Goal: Task Accomplishment & Management: Complete application form

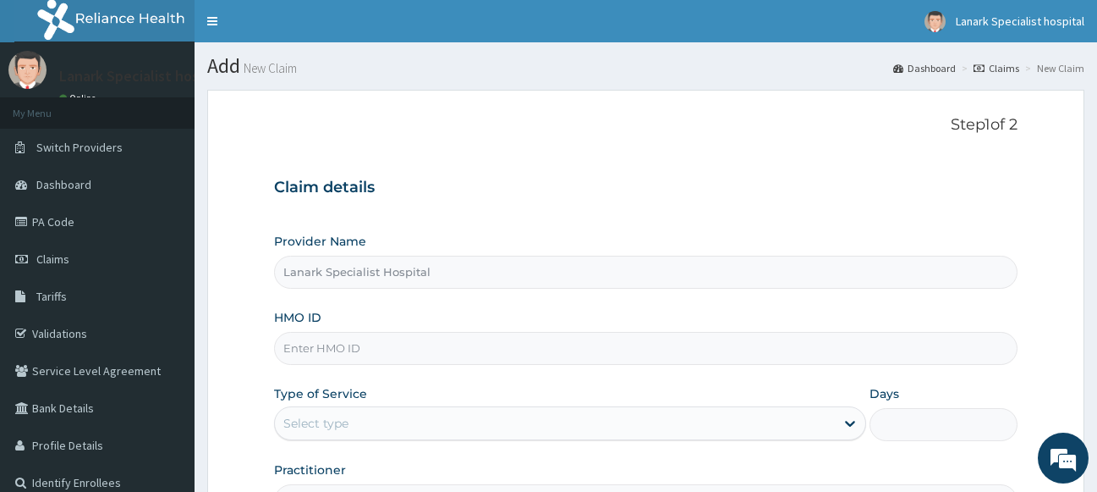
scroll to position [173, 0]
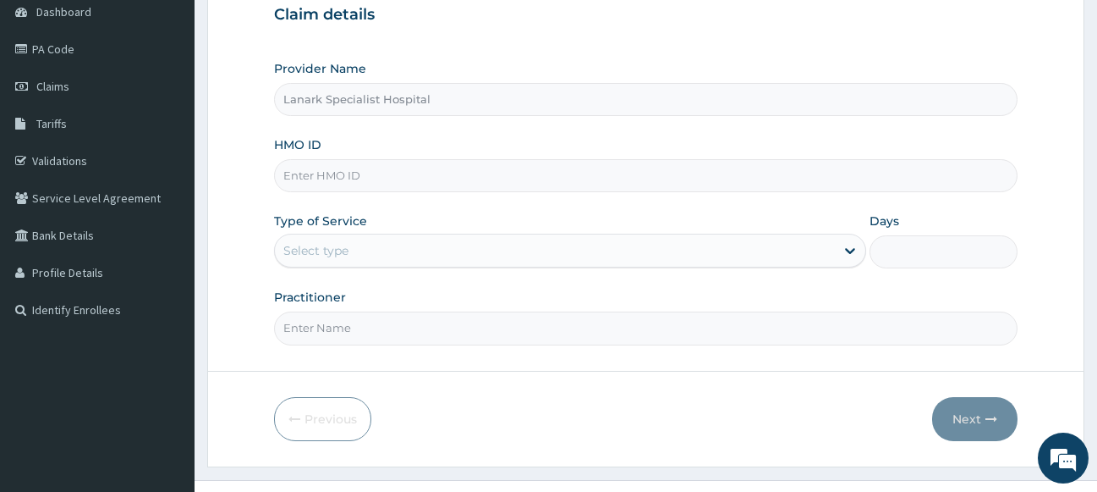
click at [398, 173] on input "HMO ID" at bounding box center [646, 175] width 745 height 33
type input "PFM/10099/A"
click at [385, 259] on div "Select type" at bounding box center [555, 250] width 561 height 27
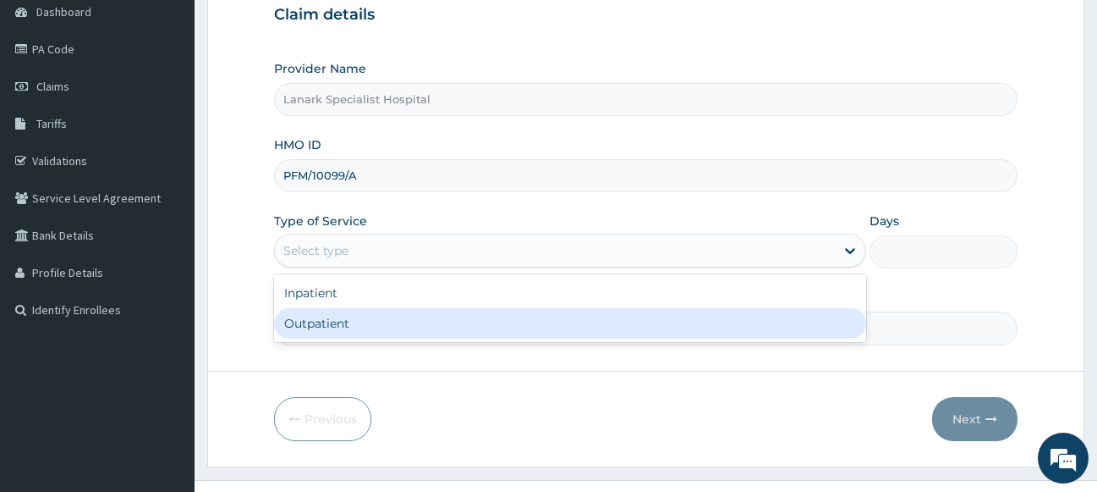
click at [369, 315] on div "Outpatient" at bounding box center [570, 323] width 593 height 30
type input "1"
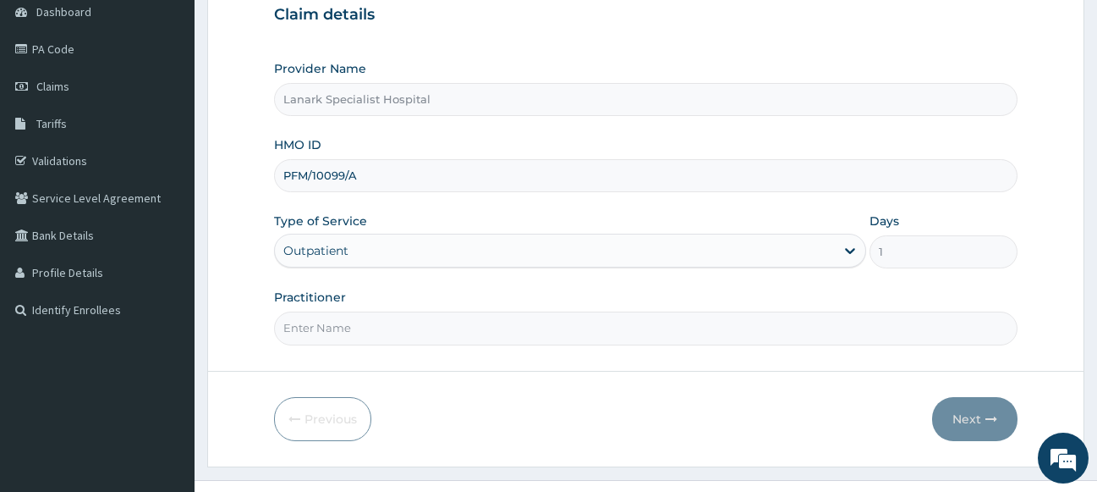
click at [445, 316] on input "Practitioner" at bounding box center [646, 327] width 745 height 33
type input "DR OYEDOKUN"
click at [956, 408] on button "Next" at bounding box center [974, 419] width 85 height 44
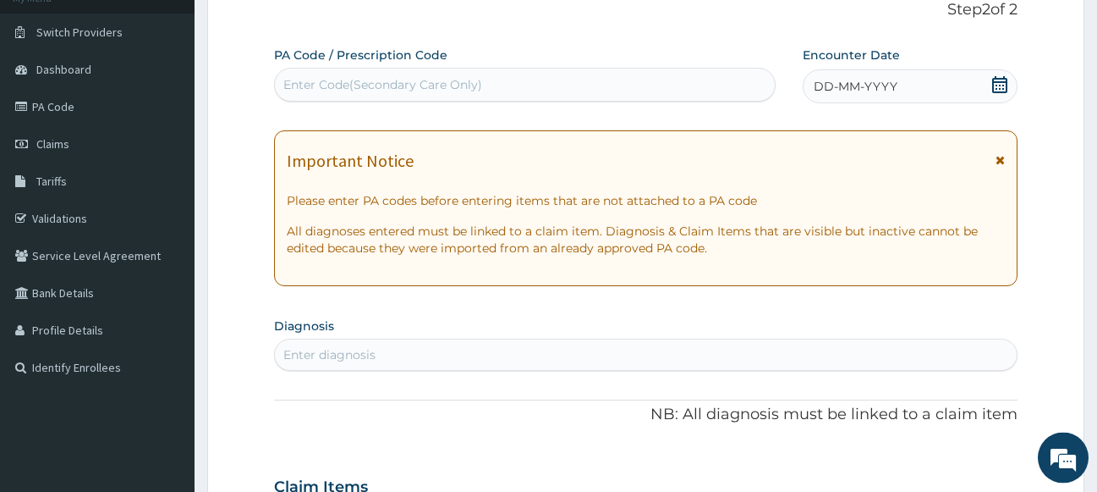
scroll to position [86, 0]
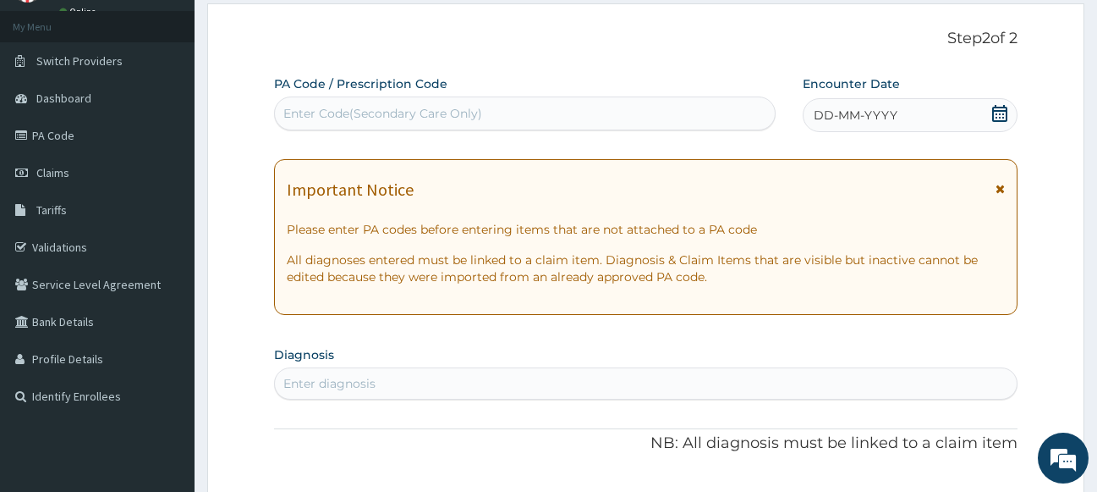
click at [1001, 117] on icon at bounding box center [999, 113] width 15 height 17
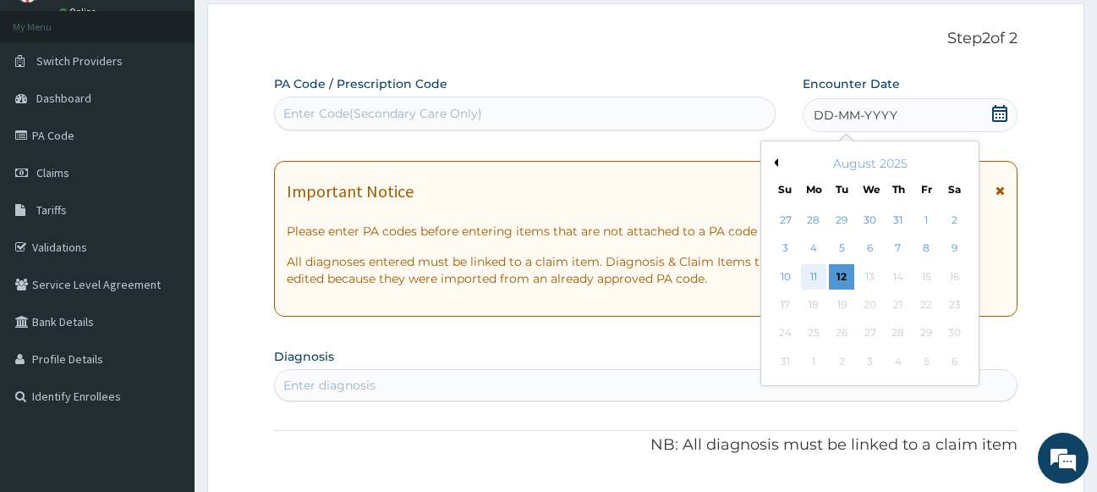
click at [820, 282] on div "11" at bounding box center [813, 276] width 25 height 25
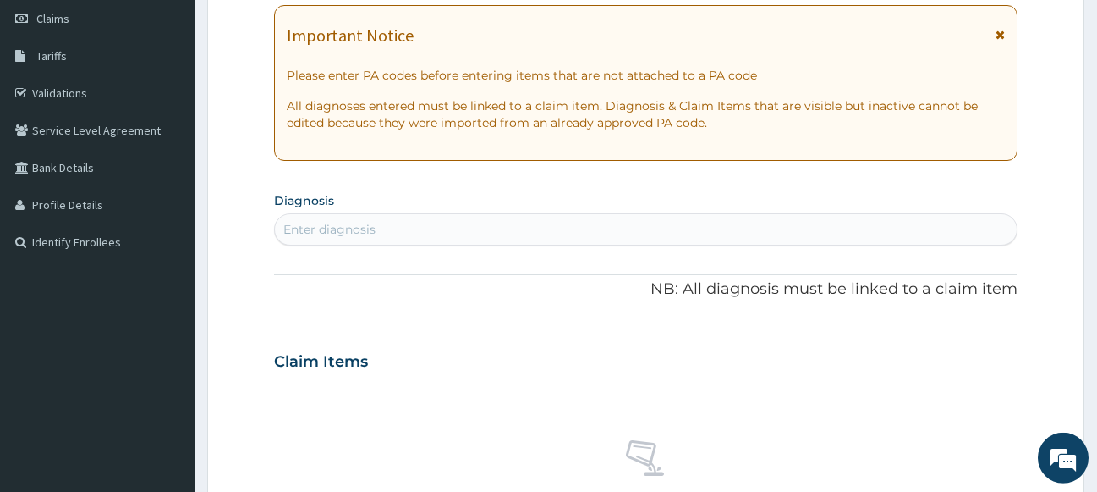
scroll to position [259, 0]
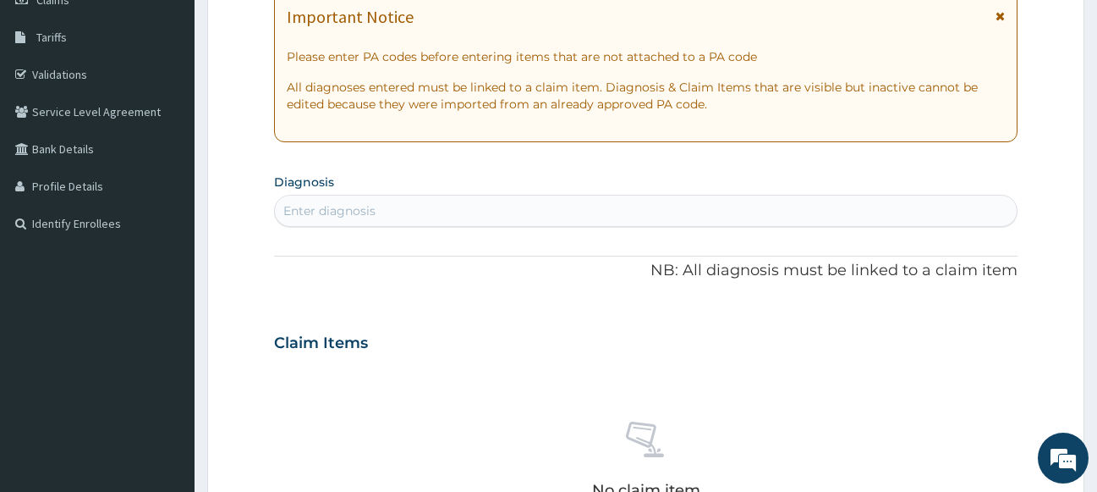
click at [666, 214] on div "Enter diagnosis" at bounding box center [646, 210] width 743 height 27
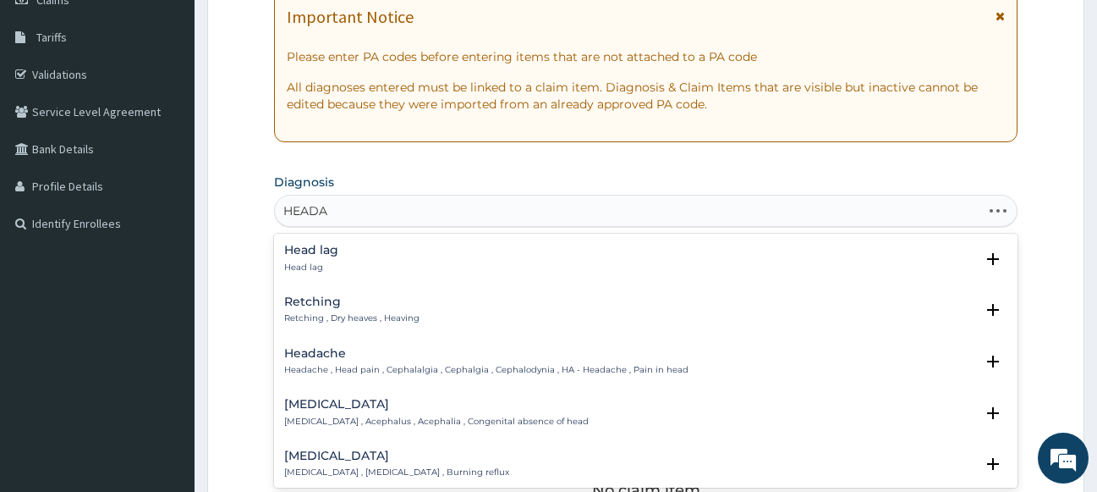
type input "HEADAC"
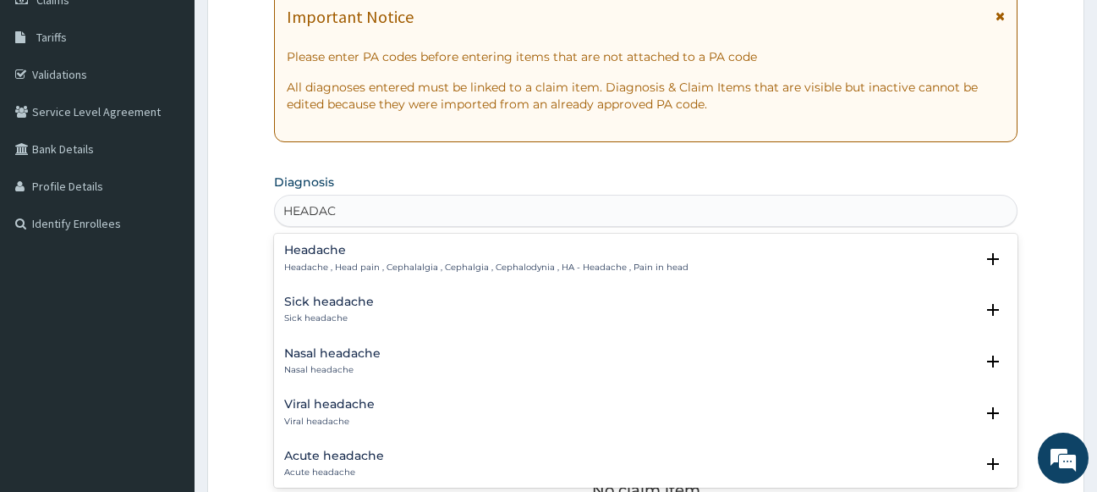
click at [378, 254] on h4 "Headache" at bounding box center [486, 250] width 404 height 13
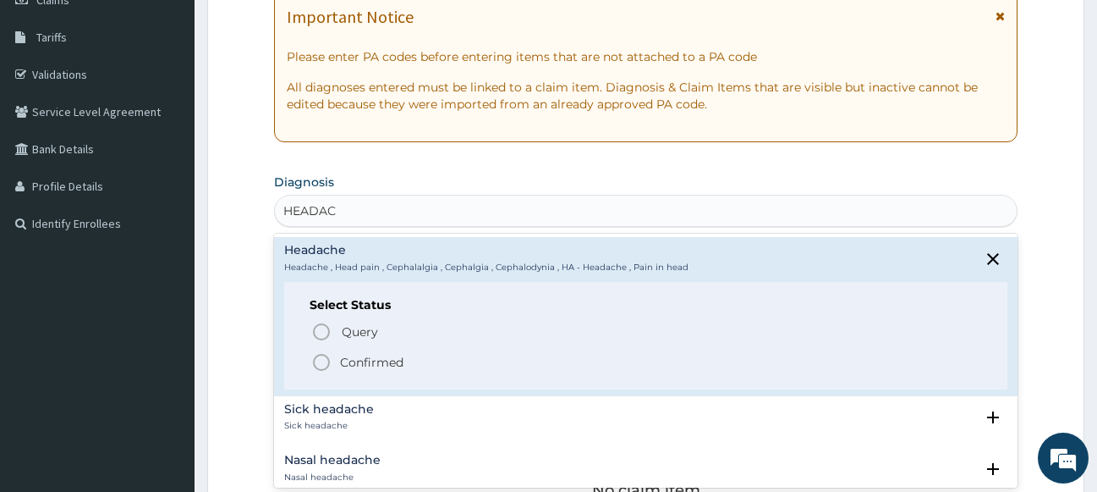
click at [321, 364] on icon "status option filled" at bounding box center [321, 362] width 20 height 20
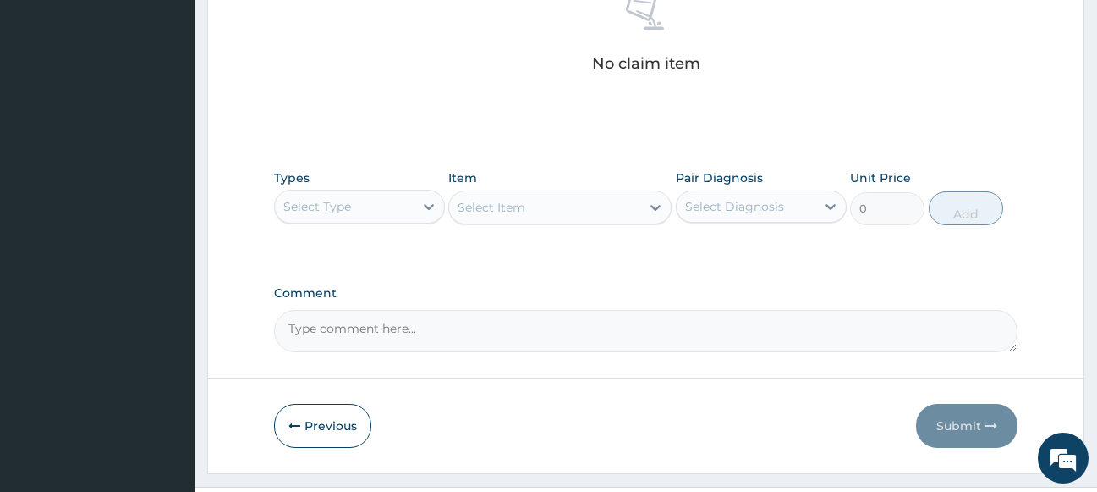
scroll to position [728, 0]
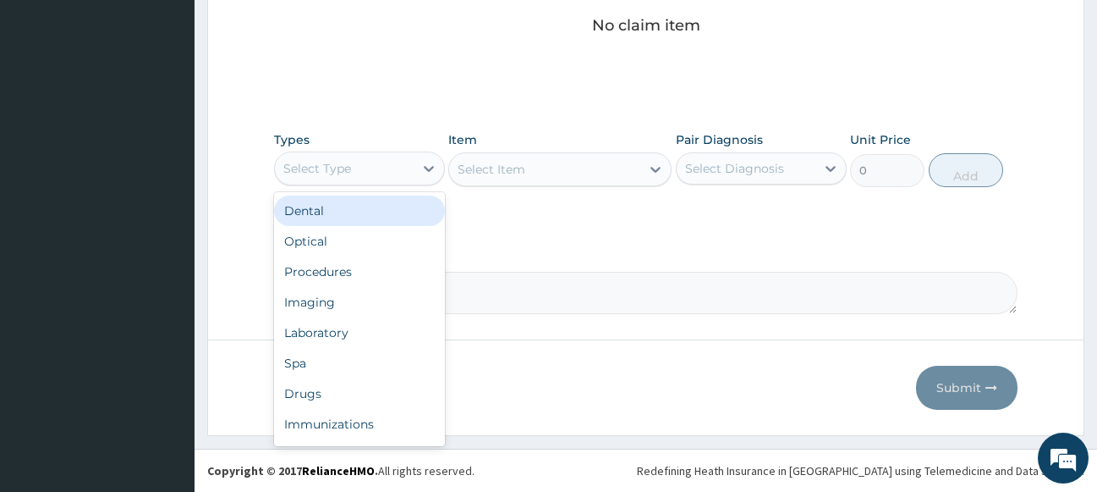
click at [380, 163] on div "Select Type" at bounding box center [344, 168] width 139 height 27
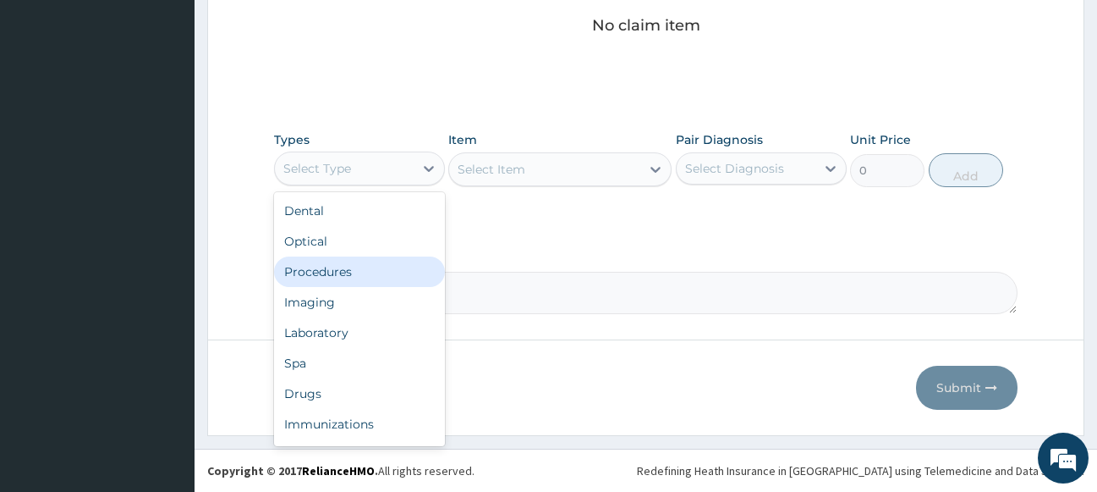
click at [340, 267] on div "Procedures" at bounding box center [359, 271] width 171 height 30
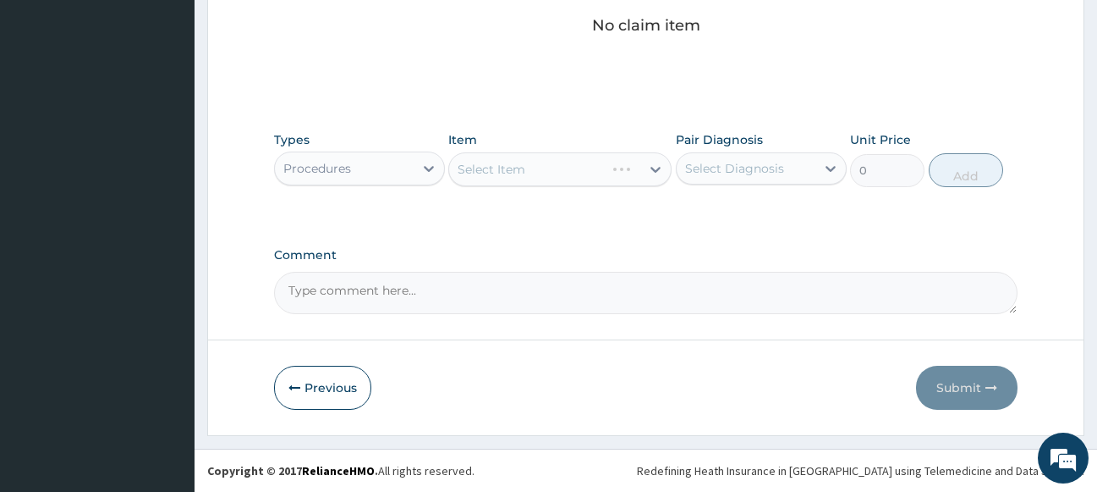
click at [563, 173] on div "Select Item" at bounding box center [559, 169] width 223 height 34
click at [563, 173] on div "Select Item" at bounding box center [544, 169] width 191 height 27
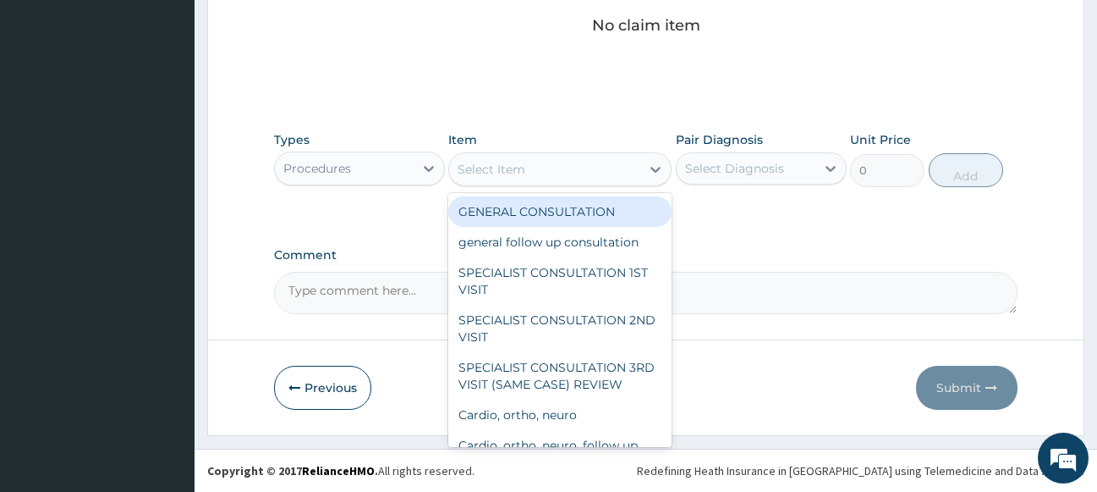
click at [580, 219] on div "GENERAL CONSULTATION" at bounding box center [559, 211] width 223 height 30
type input "1700"
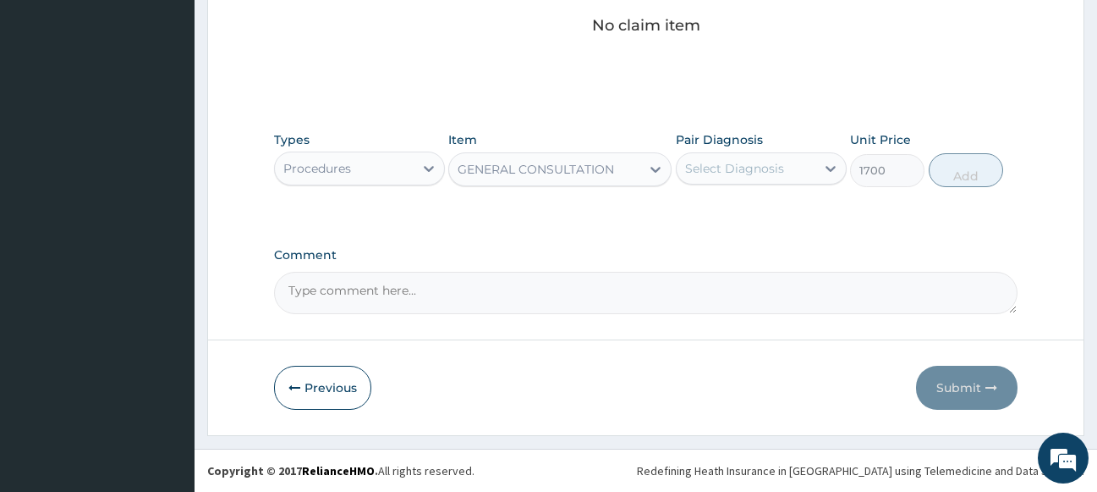
click at [756, 164] on div "Select Diagnosis" at bounding box center [734, 168] width 99 height 17
click at [763, 223] on div "Headache" at bounding box center [761, 212] width 171 height 35
checkbox input "true"
click at [993, 168] on button "Add" at bounding box center [966, 170] width 74 height 34
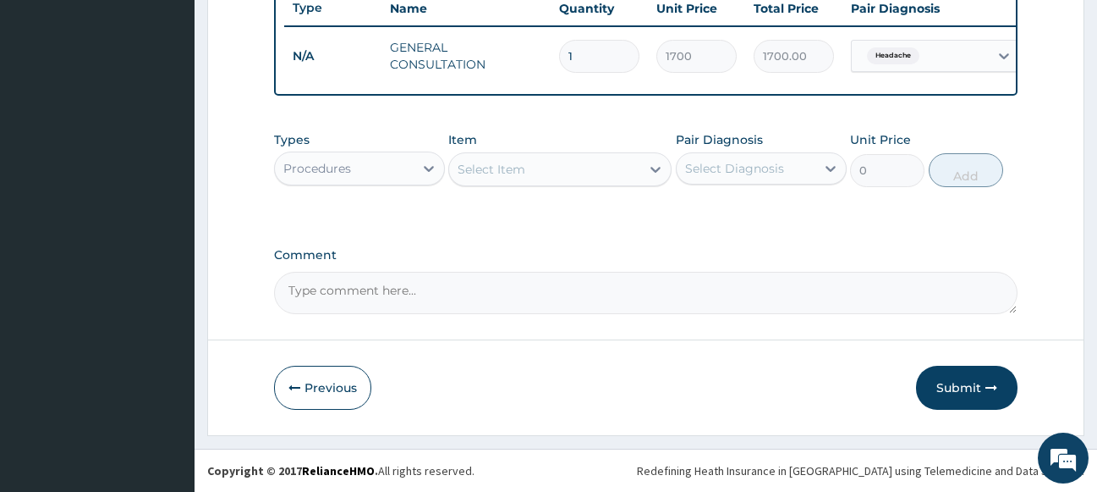
scroll to position [662, 0]
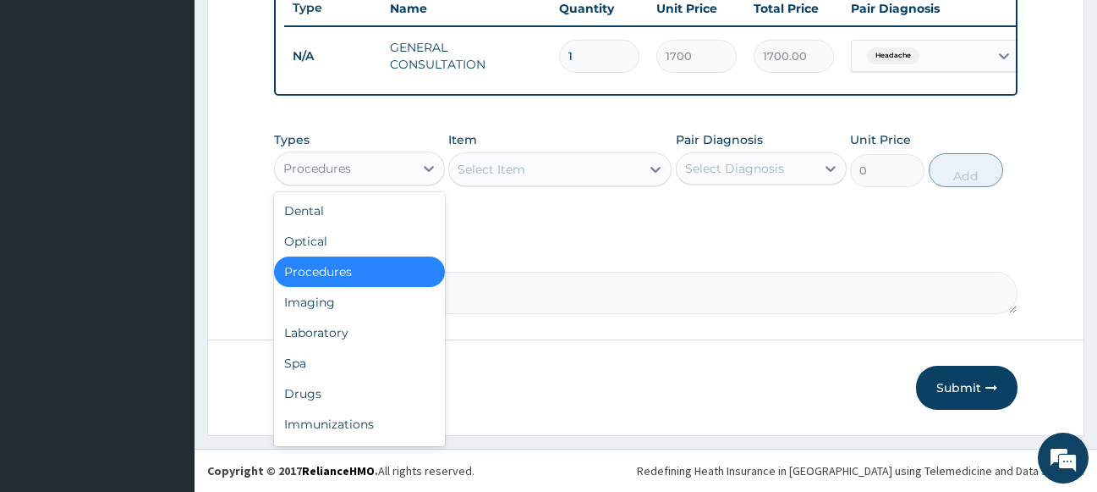
click at [363, 162] on div "Procedures" at bounding box center [344, 168] width 139 height 27
click at [327, 383] on div "Drugs" at bounding box center [359, 393] width 171 height 30
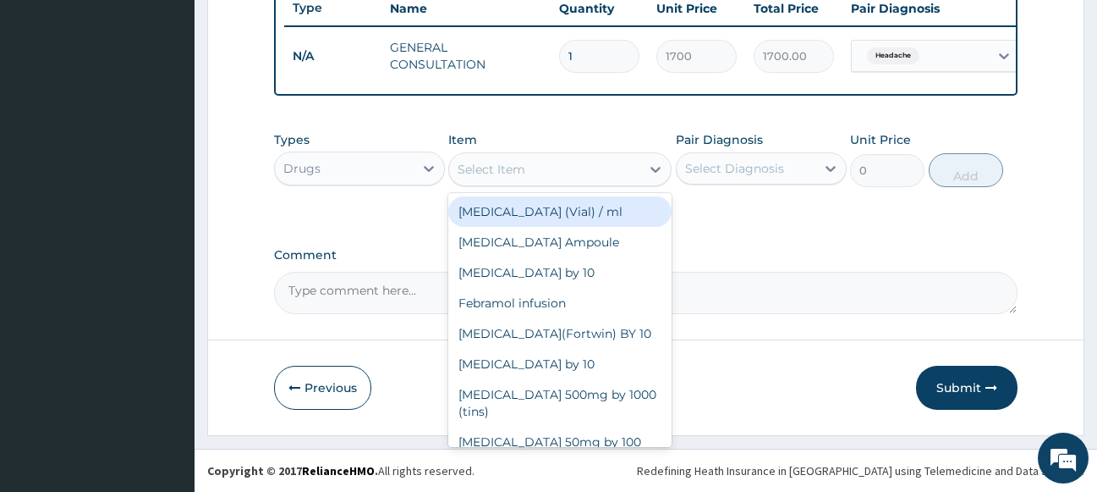
click at [553, 169] on div "Select Item" at bounding box center [544, 169] width 191 height 27
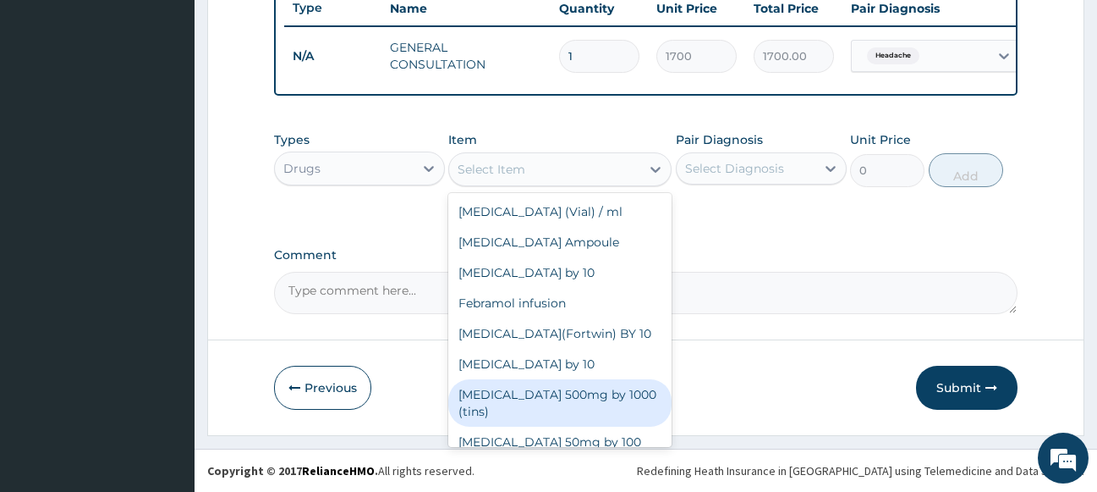
drag, startPoint x: 586, startPoint y: 391, endPoint x: 605, endPoint y: 361, distance: 35.0
click at [588, 389] on div "Paracetamol 500mg by 1000 (tins)" at bounding box center [559, 402] width 223 height 47
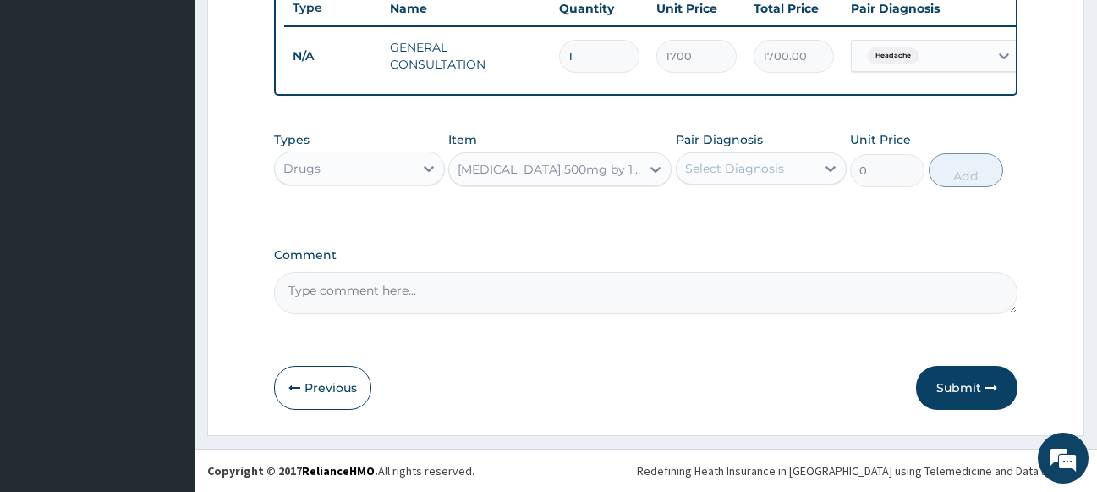
type input "30"
click at [781, 175] on div "Select Diagnosis" at bounding box center [734, 168] width 99 height 17
click at [767, 201] on div "Headache" at bounding box center [761, 212] width 171 height 35
checkbox input "true"
click at [974, 170] on button "Add" at bounding box center [966, 170] width 74 height 34
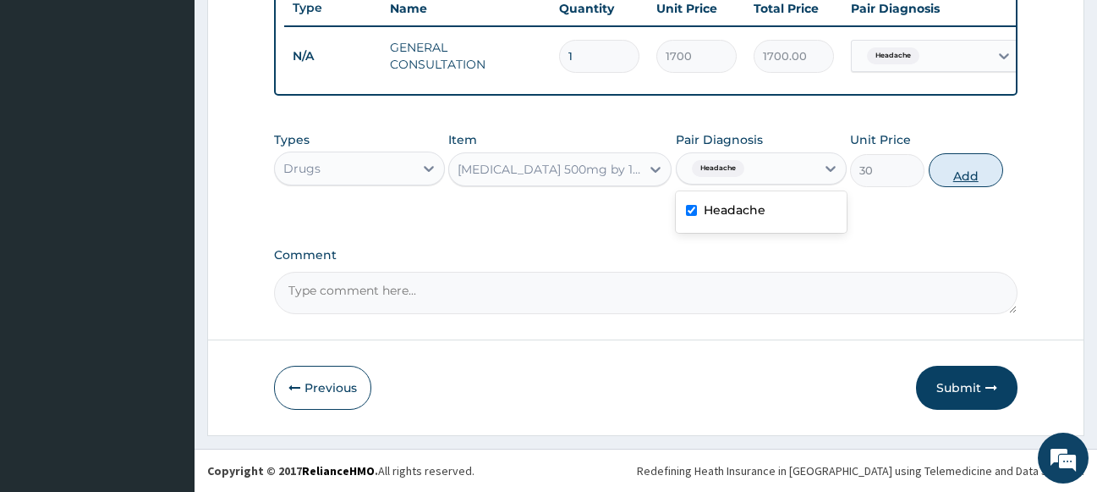
type input "0"
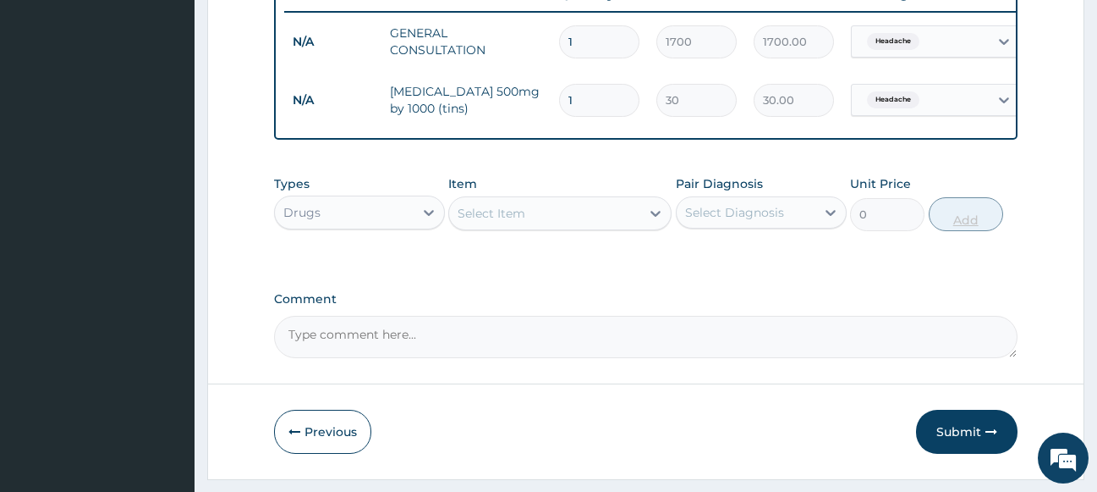
type input "18"
type input "540.00"
type input "18"
click at [959, 443] on button "Submit" at bounding box center [967, 431] width 102 height 44
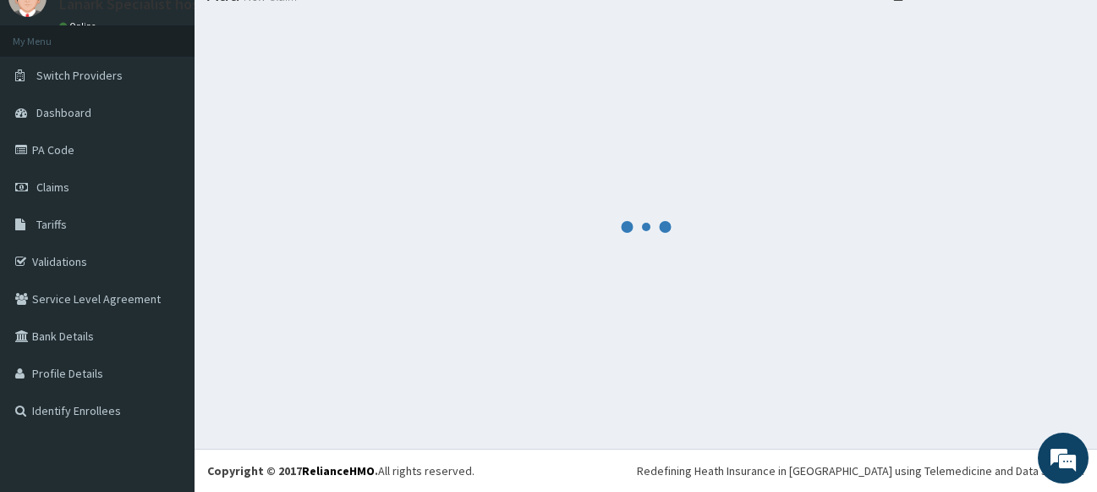
scroll to position [72, 0]
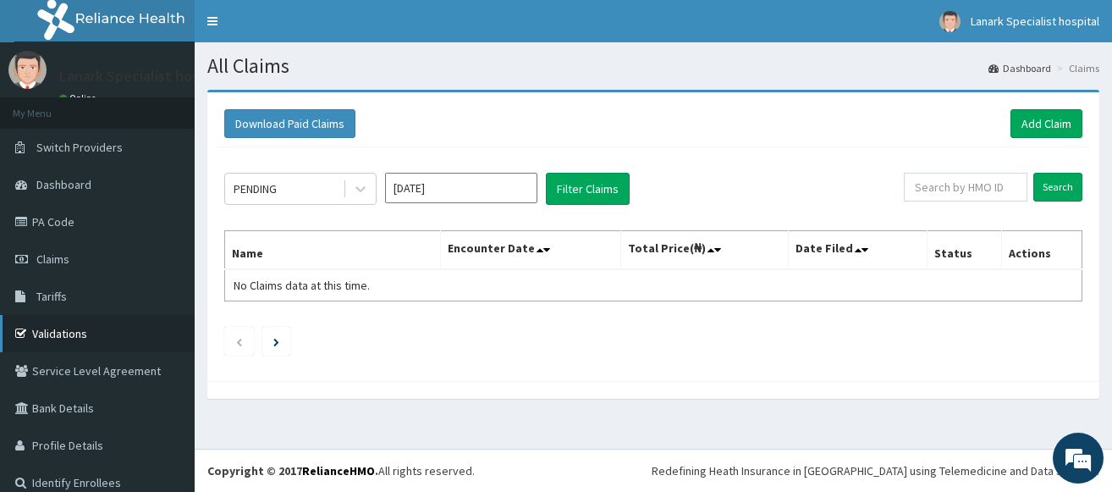
click at [86, 334] on link "Validations" at bounding box center [97, 333] width 195 height 37
click at [1020, 117] on link "Add Claim" at bounding box center [1046, 123] width 72 height 29
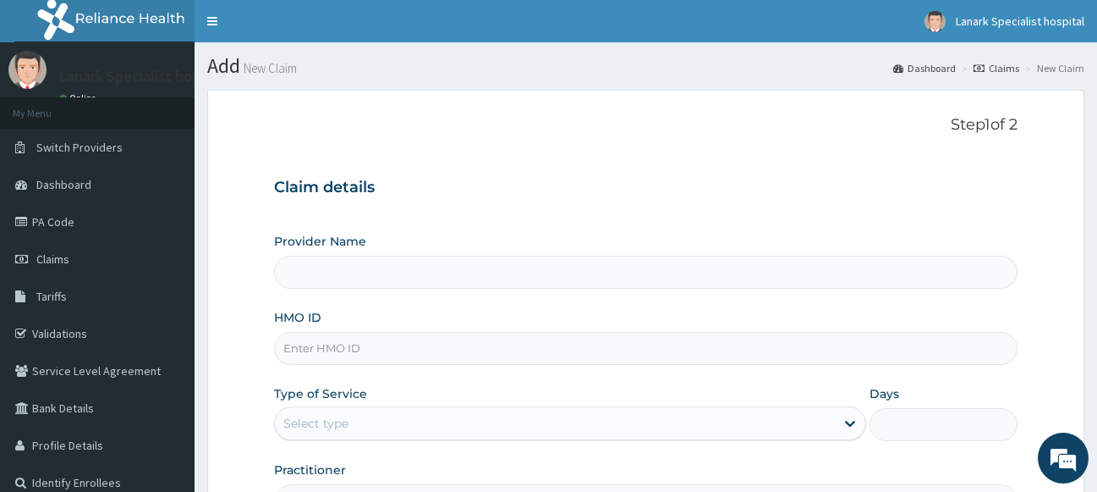
scroll to position [86, 0]
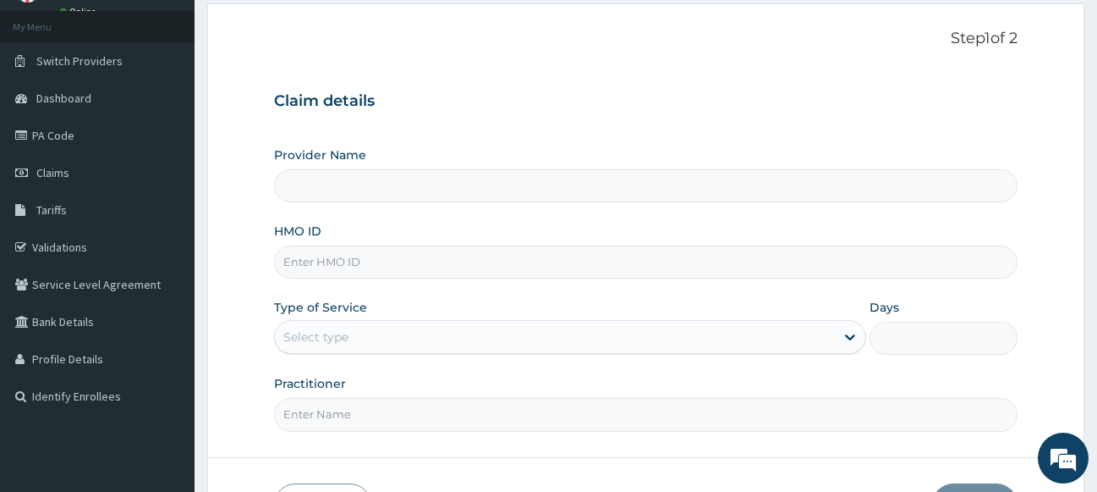
click at [412, 256] on input "HMO ID" at bounding box center [646, 261] width 745 height 33
type input "Lanark Specialist Hospital"
type input "PFM/10099/A"
click at [404, 338] on div "Select type" at bounding box center [555, 336] width 561 height 27
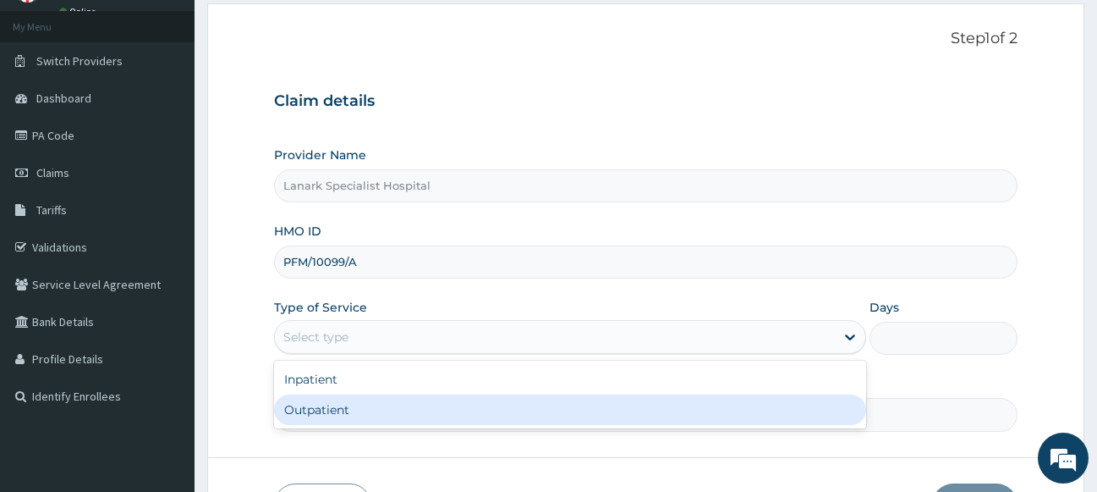
click at [361, 406] on div "Outpatient" at bounding box center [570, 409] width 593 height 30
type input "1"
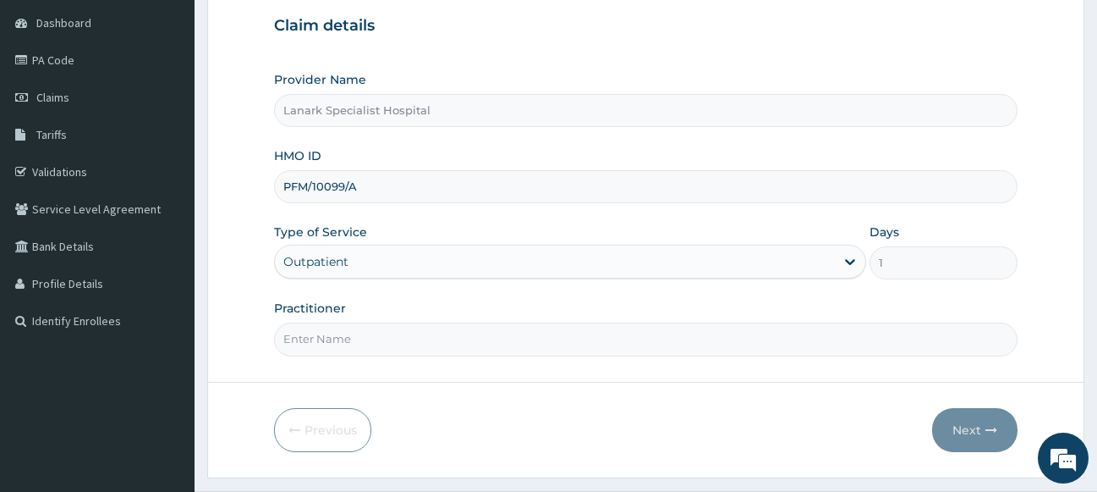
scroll to position [204, 0]
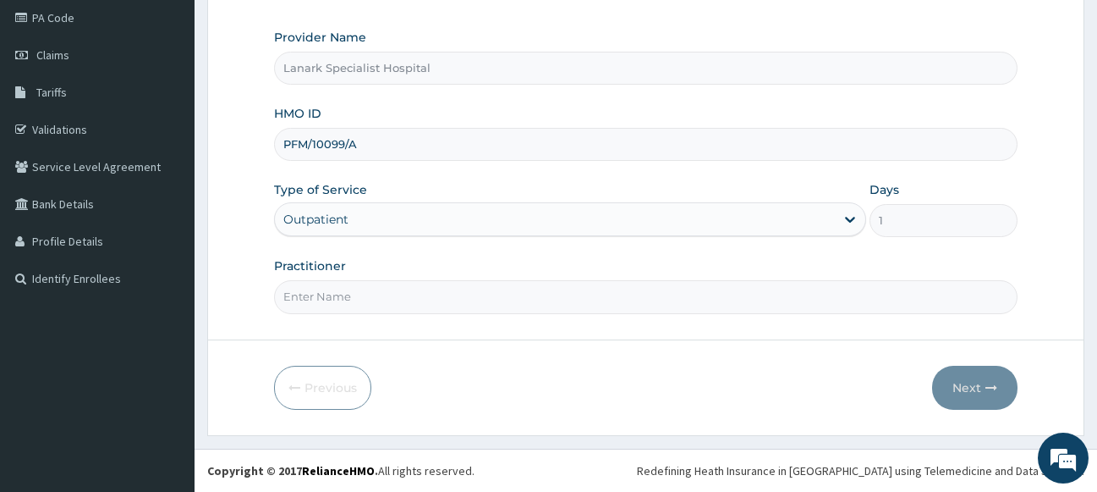
click at [404, 292] on input "Practitioner" at bounding box center [646, 296] width 745 height 33
type input "DR OYEDOKUN"
click at [963, 380] on button "Next" at bounding box center [974, 387] width 85 height 44
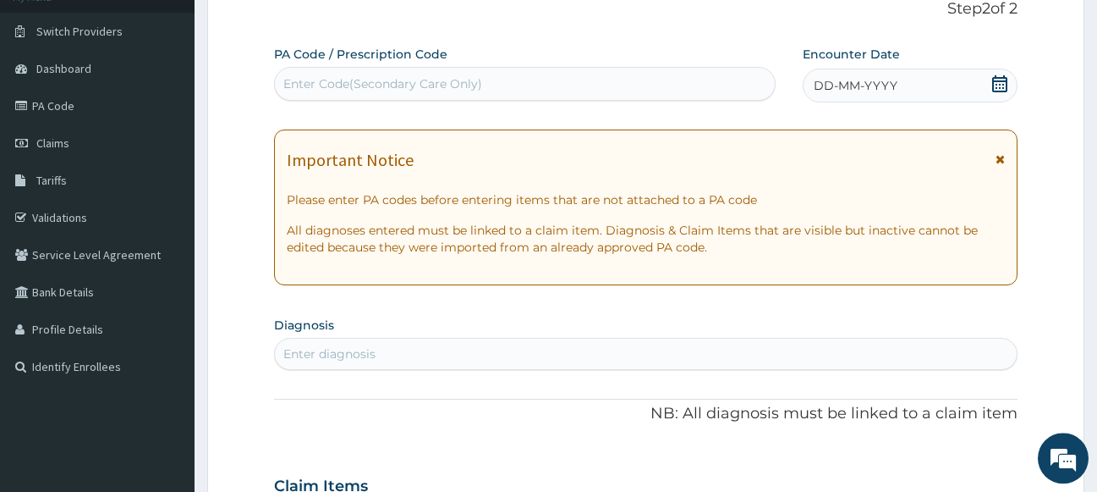
scroll to position [31, 0]
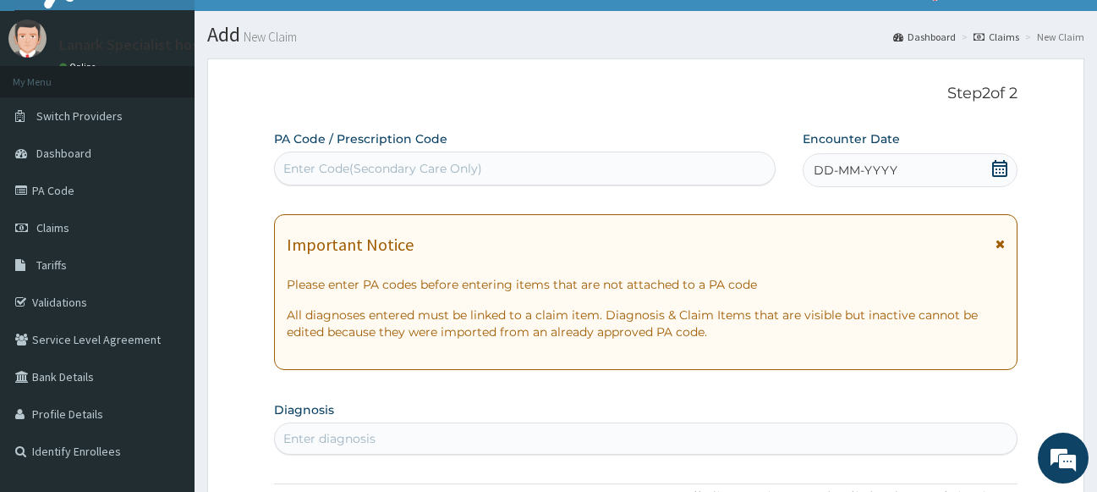
click at [538, 176] on div "Enter Code(Secondary Care Only)" at bounding box center [525, 168] width 500 height 27
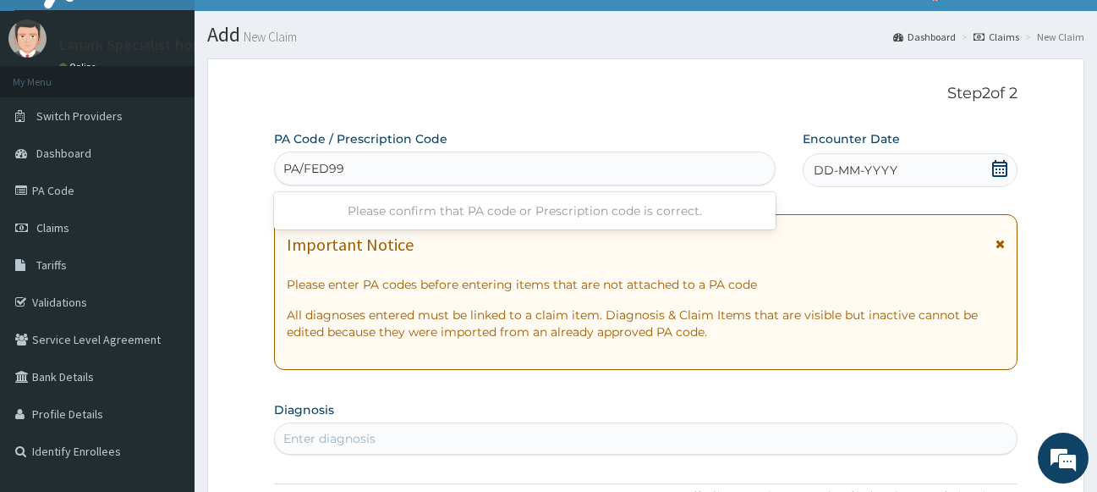
type input "PA/FED994"
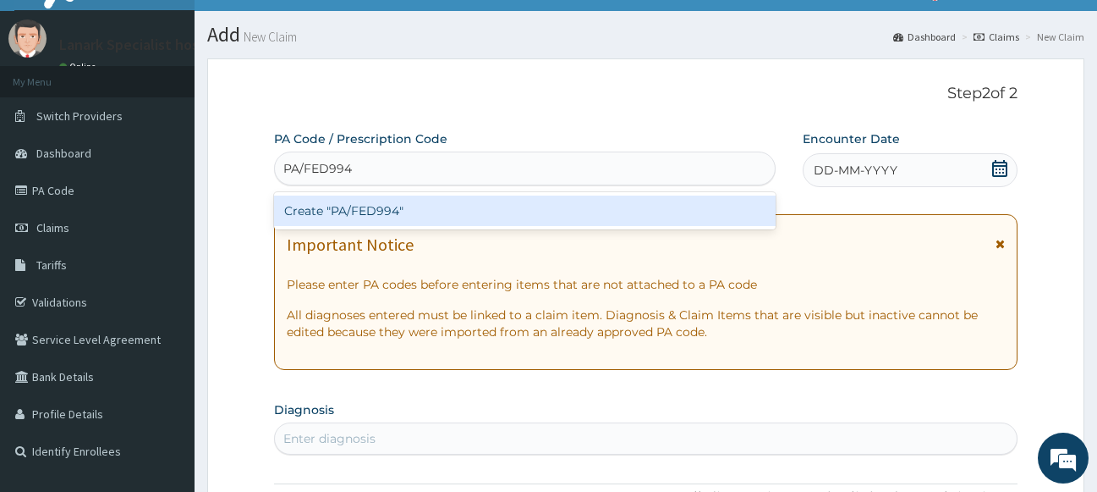
click at [533, 213] on div "Create "PA/FED994"" at bounding box center [525, 210] width 502 height 30
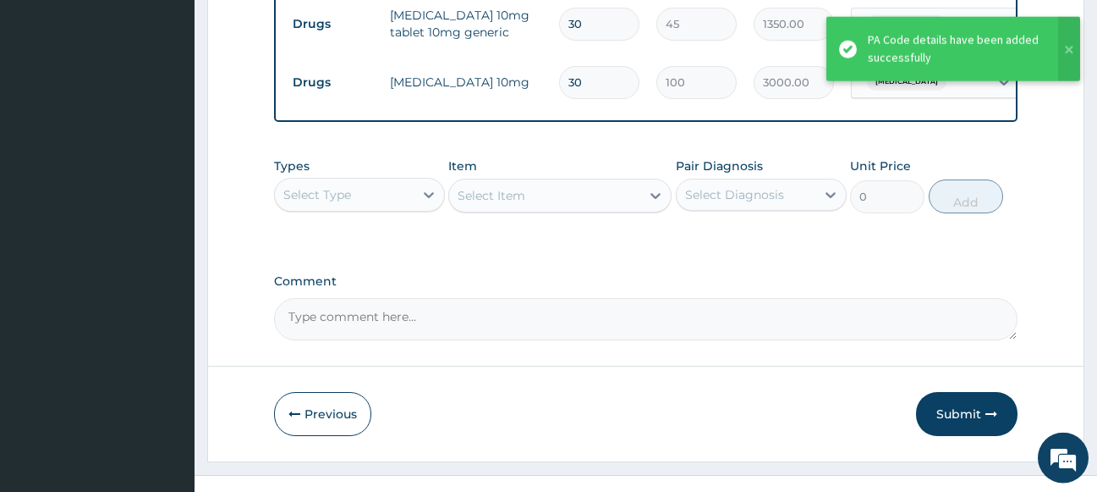
scroll to position [779, 0]
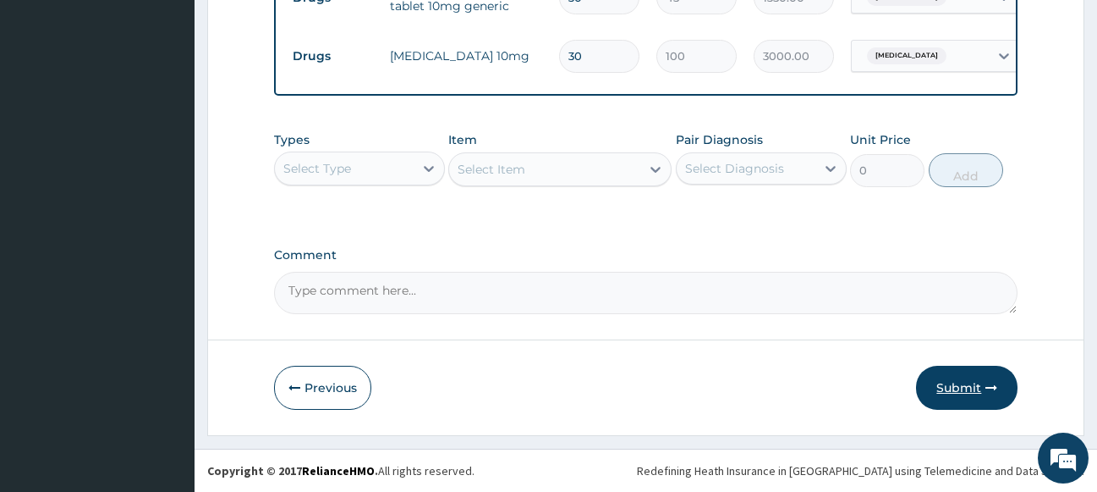
click at [966, 391] on button "Submit" at bounding box center [967, 387] width 102 height 44
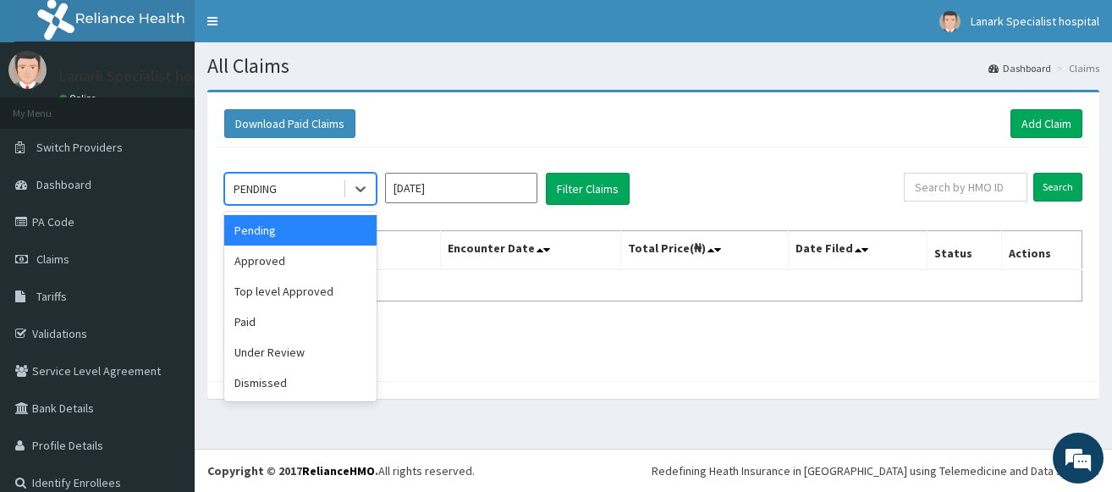
click at [261, 191] on div "PENDING" at bounding box center [255, 188] width 43 height 17
click at [275, 266] on div "Approved" at bounding box center [300, 260] width 152 height 30
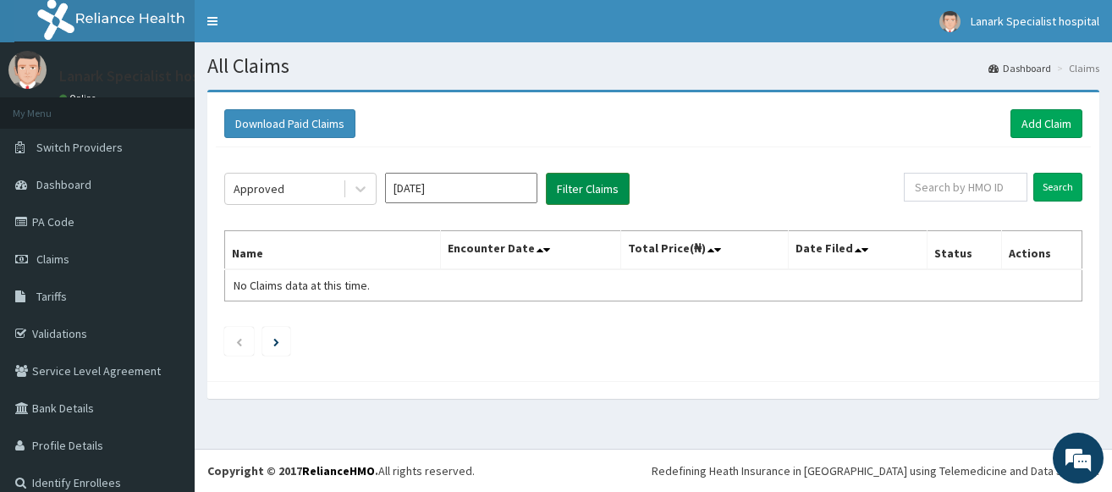
click at [600, 194] on button "Filter Claims" at bounding box center [588, 189] width 84 height 32
